Goal: Task Accomplishment & Management: Complete application form

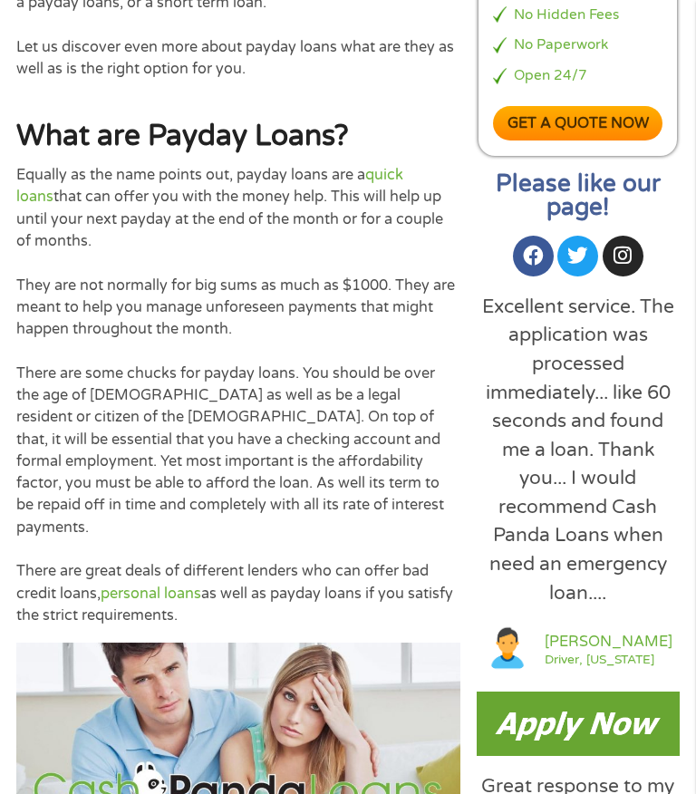
scroll to position [1360, 0]
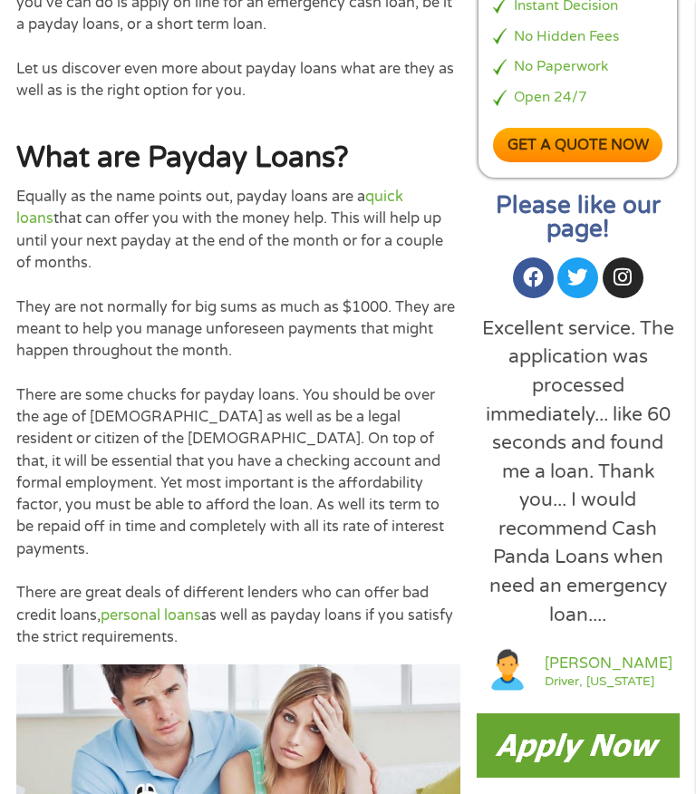
click at [529, 713] on img at bounding box center [578, 744] width 203 height 63
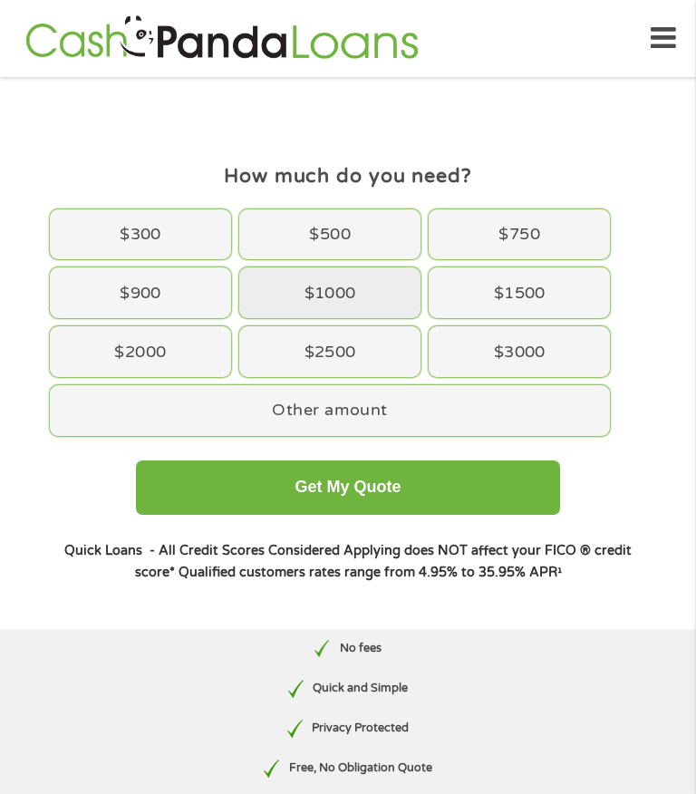
click at [294, 306] on div "$1000" at bounding box center [329, 292] width 181 height 51
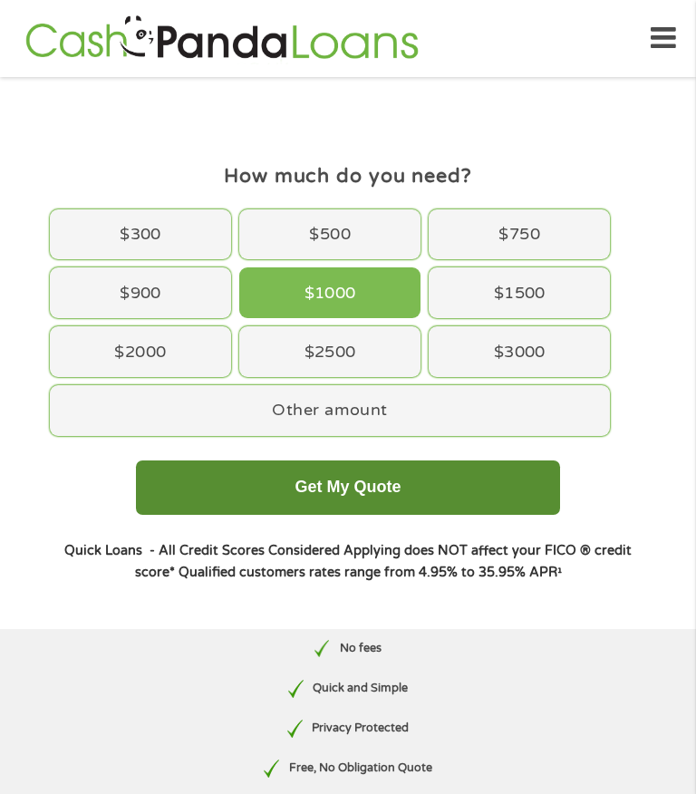
click at [310, 492] on button "Get My Quote" at bounding box center [347, 488] width 423 height 54
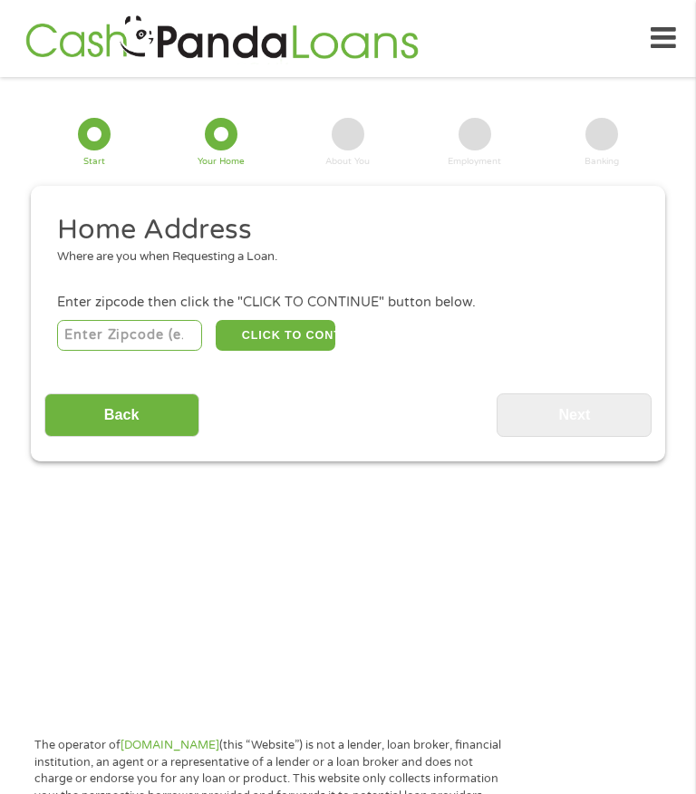
scroll to position [24, 0]
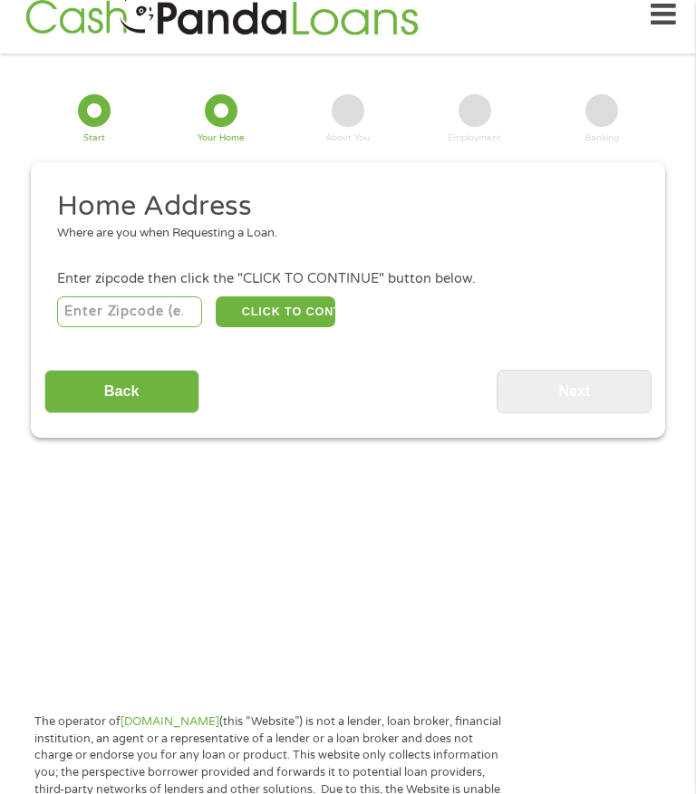
click at [114, 326] on input "number" at bounding box center [130, 311] width 146 height 31
type input "70660"
click at [258, 327] on button "CLICK TO CONTINUE" at bounding box center [276, 311] width 120 height 31
type input "70660"
type input "Singer"
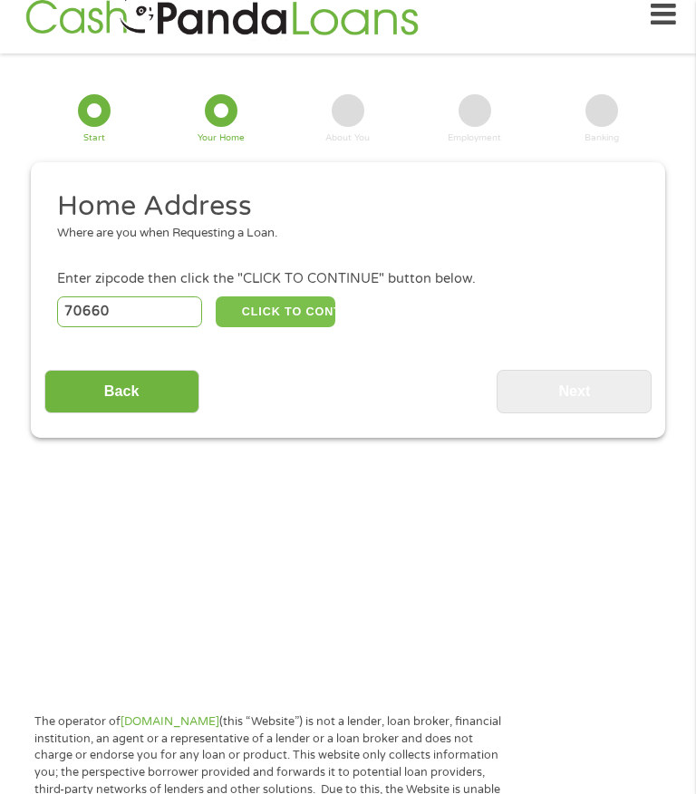
select select "Louisiana"
